Goal: Information Seeking & Learning: Find specific fact

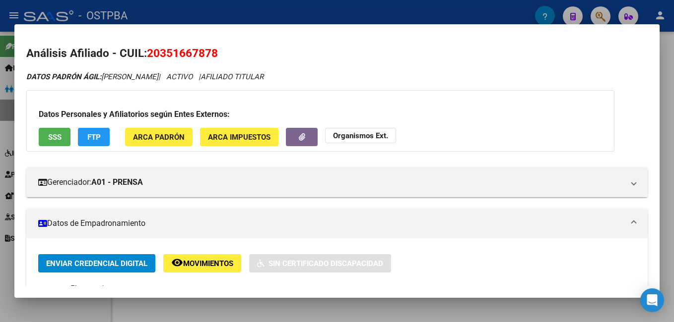
scroll to position [347, 0]
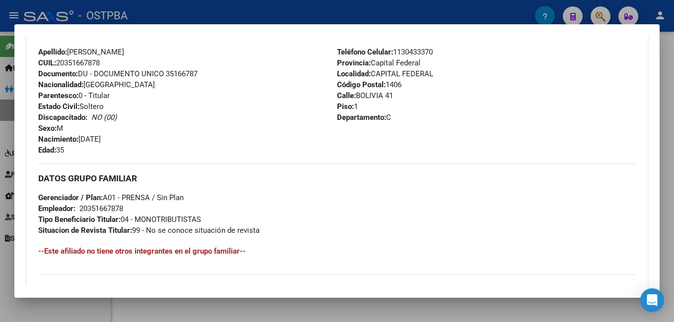
click at [288, 2] on div at bounding box center [337, 161] width 674 height 322
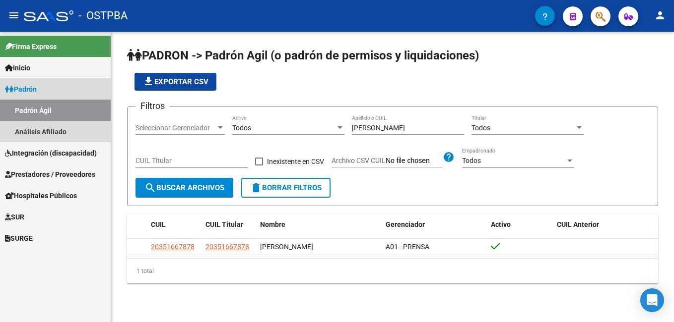
click at [37, 87] on span "Padrón" at bounding box center [21, 89] width 32 height 11
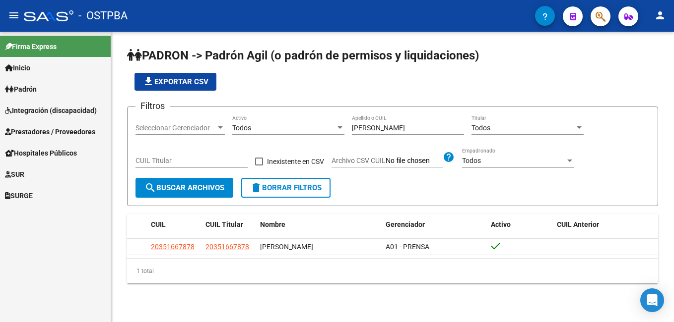
click at [32, 92] on span "Padrón" at bounding box center [21, 89] width 32 height 11
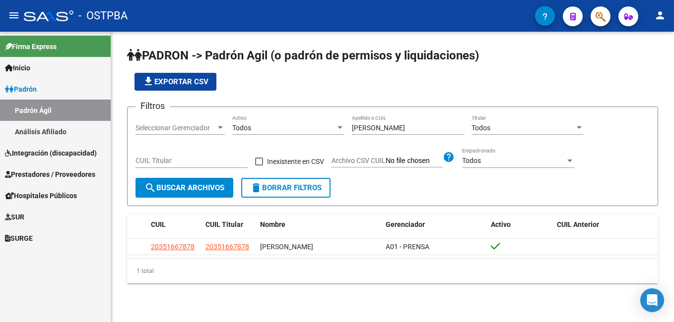
click at [36, 107] on link "Padrón Ágil" at bounding box center [55, 110] width 111 height 21
drag, startPoint x: 399, startPoint y: 128, endPoint x: 344, endPoint y: 134, distance: 55.4
click at [344, 134] on div "Filtros Seleccionar Gerenciador Seleccionar Gerenciador Todos Activo [PERSON_NA…" at bounding box center [392, 146] width 514 height 63
type input "castro"
click at [222, 125] on div at bounding box center [220, 128] width 9 height 8
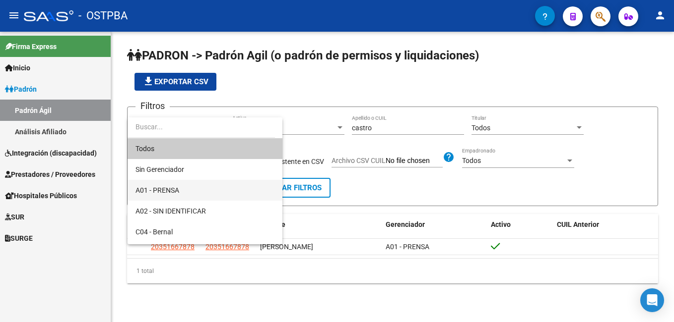
click at [180, 190] on span "A01 - PRENSA" at bounding box center [204, 190] width 139 height 21
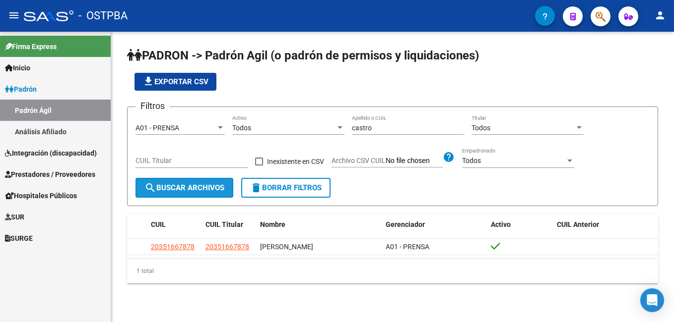
click at [186, 189] on span "search Buscar Archivos" at bounding box center [184, 188] width 80 height 9
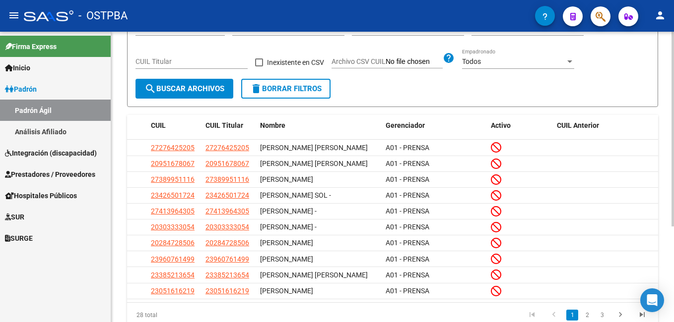
scroll to position [142, 0]
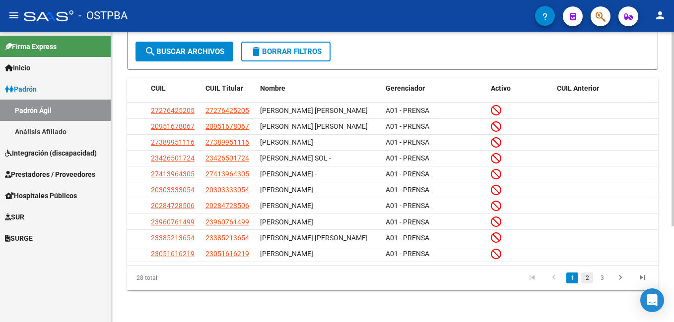
click at [587, 278] on link "2" at bounding box center [587, 278] width 12 height 11
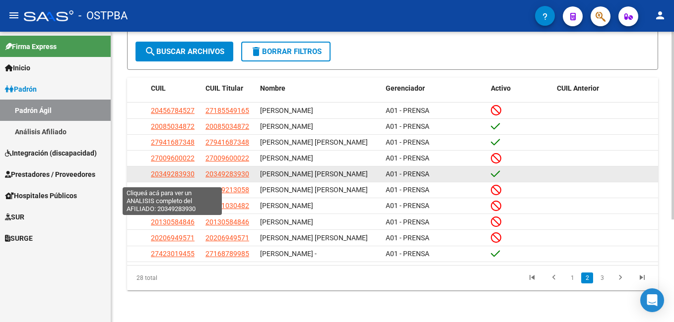
click at [172, 178] on span "20349283930" at bounding box center [173, 174] width 44 height 8
type textarea "20349283930"
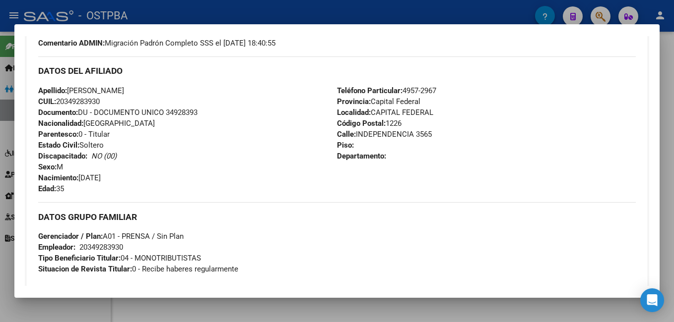
scroll to position [347, 0]
